Goal: Find specific page/section: Find specific page/section

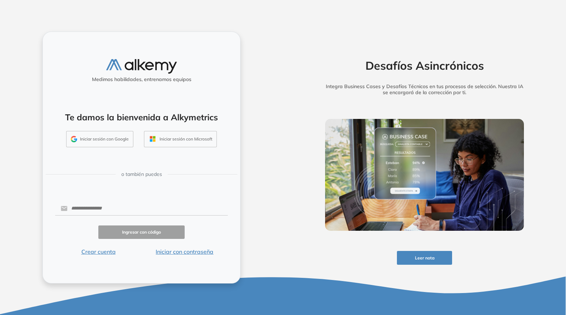
click at [106, 134] on button "Iniciar sesión con Google" at bounding box center [99, 139] width 67 height 16
click at [101, 137] on button "Iniciar sesión con Google" at bounding box center [99, 139] width 67 height 16
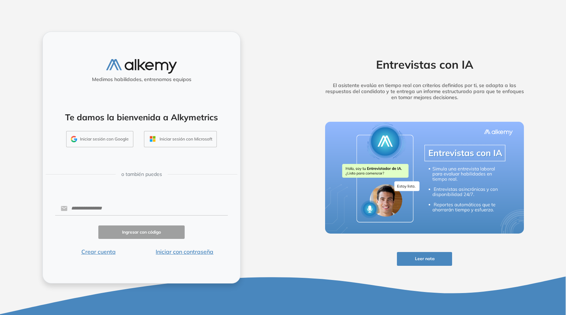
click at [84, 140] on button "Iniciar sesión con Google" at bounding box center [99, 139] width 67 height 16
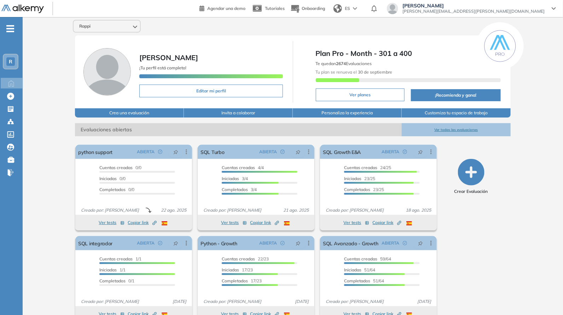
scroll to position [14, 0]
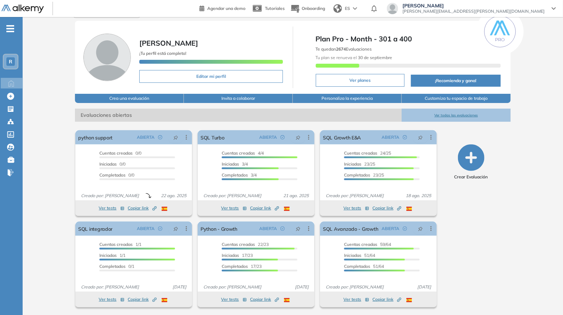
click at [445, 114] on button "Ver todas las evaluaciones" at bounding box center [456, 115] width 109 height 13
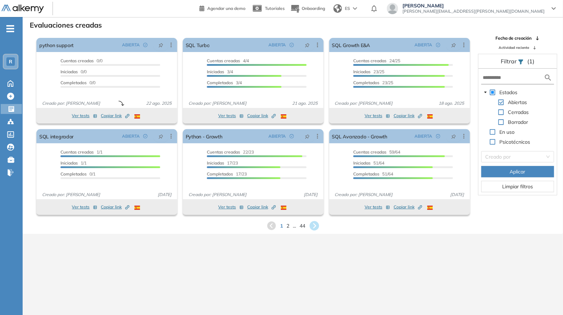
click at [315, 229] on icon at bounding box center [314, 226] width 10 height 10
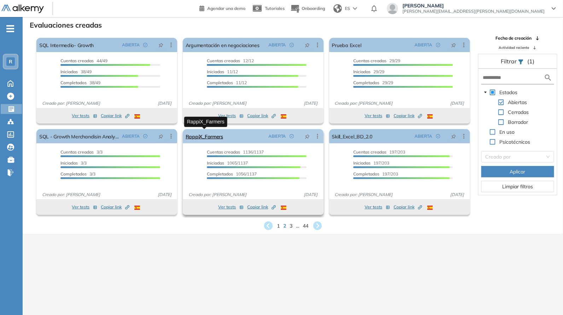
click at [193, 137] on link "RappiX_Farmers" at bounding box center [204, 136] width 37 height 14
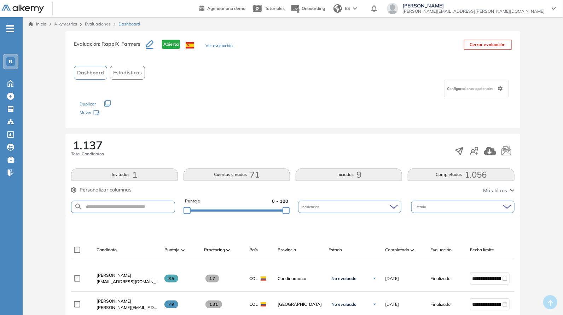
scroll to position [103, 0]
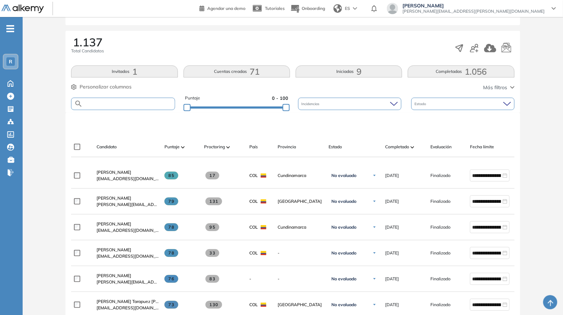
drag, startPoint x: 137, startPoint y: 105, endPoint x: 133, endPoint y: 105, distance: 4.2
click at [134, 105] on input "text" at bounding box center [129, 103] width 92 height 5
paste input "**********"
type input "**********"
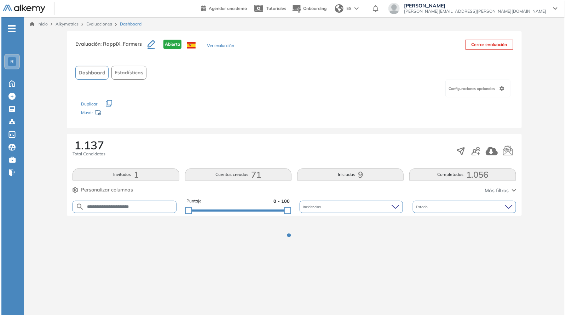
scroll to position [0, 0]
